Goal: Task Accomplishment & Management: Complete application form

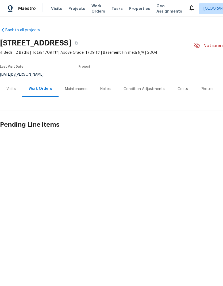
scroll to position [0, 0]
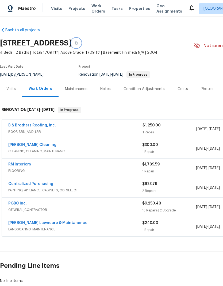
click at [78, 43] on icon "button" at bounding box center [76, 42] width 3 height 3
click at [81, 43] on button "button" at bounding box center [76, 43] width 10 height 10
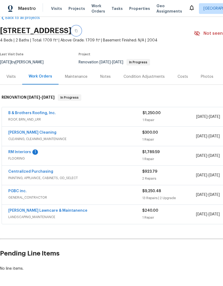
scroll to position [12, 0]
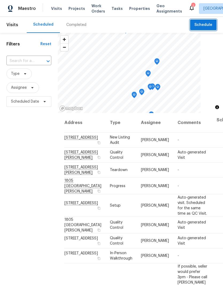
click at [207, 26] on span "Schedule" at bounding box center [204, 25] width 18 height 7
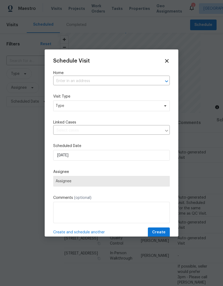
click at [90, 80] on input "text" at bounding box center [104, 81] width 102 height 8
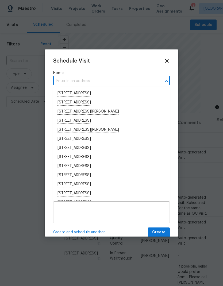
click at [79, 79] on input "text" at bounding box center [104, 81] width 102 height 8
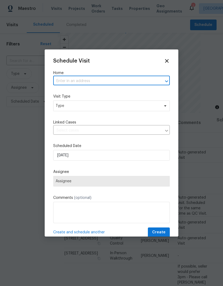
paste input "[STREET_ADDRESS]"
type input "[STREET_ADDRESS]"
click at [95, 93] on li "[STREET_ADDRESS]" at bounding box center [111, 93] width 117 height 9
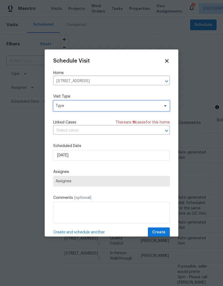
click at [107, 107] on span "Type" at bounding box center [108, 105] width 104 height 5
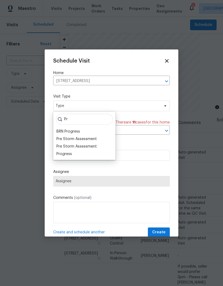
type input "Pr"
click at [71, 156] on div "Progress" at bounding box center [64, 153] width 16 height 5
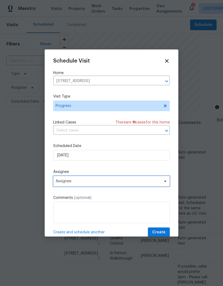
click at [108, 183] on span "Assignee" at bounding box center [108, 181] width 105 height 4
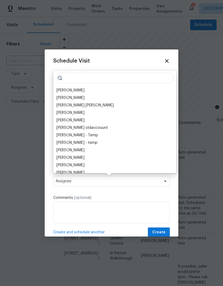
click at [75, 92] on div "[PERSON_NAME]" at bounding box center [70, 90] width 28 height 5
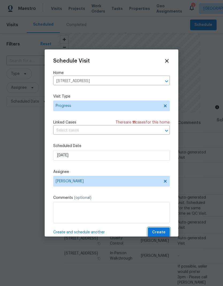
click at [162, 232] on span "Create" at bounding box center [158, 232] width 13 height 7
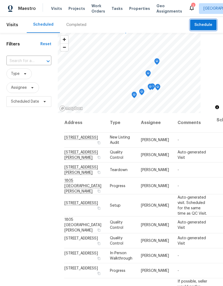
click at [210, 23] on span "Schedule" at bounding box center [204, 25] width 18 height 7
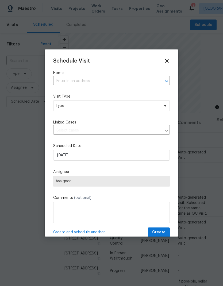
click at [102, 82] on input "text" at bounding box center [104, 81] width 102 height 8
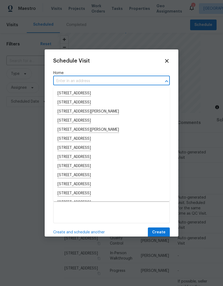
click at [74, 81] on input "text" at bounding box center [104, 81] width 102 height 8
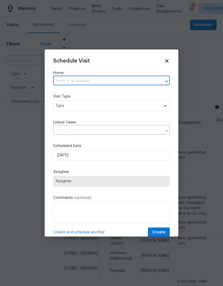
paste input "4660 Lue Ln Carmichael CA 95608"
type input "4660 Lue Ln Carmichael CA 95608"
click at [96, 95] on li "4660 Lue Ln, Carmichael, CA 95608" at bounding box center [111, 93] width 117 height 9
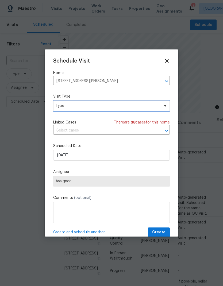
click at [104, 106] on span "Type" at bounding box center [108, 105] width 104 height 5
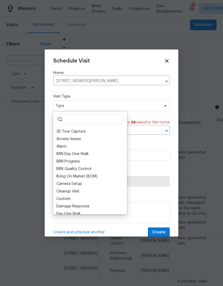
type input "C"
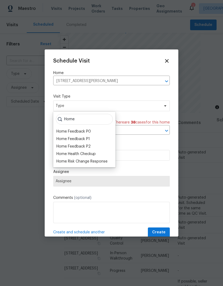
type input "Home"
click at [96, 155] on div "Home Health Checkup" at bounding box center [75, 153] width 39 height 5
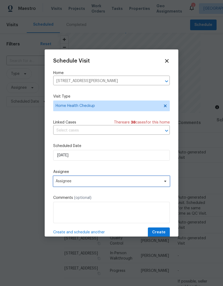
click at [126, 181] on span "Assignee" at bounding box center [108, 181] width 105 height 4
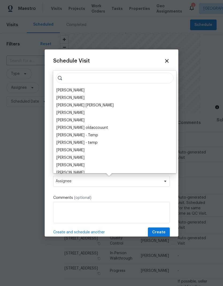
click at [79, 90] on div "[PERSON_NAME]" at bounding box center [70, 90] width 28 height 5
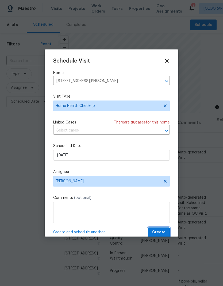
click at [164, 232] on span "Create" at bounding box center [158, 232] width 13 height 7
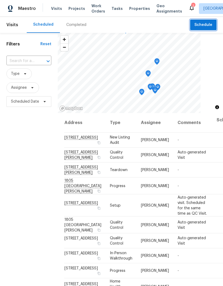
click at [208, 25] on span "Schedule" at bounding box center [204, 25] width 18 height 7
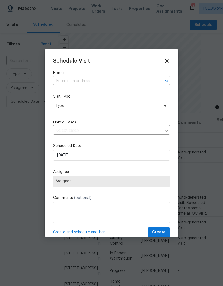
click at [86, 80] on input "text" at bounding box center [104, 81] width 102 height 8
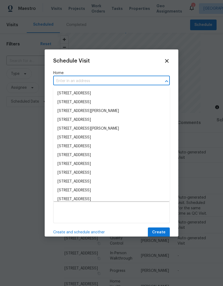
click at [77, 81] on input "text" at bounding box center [104, 81] width 102 height 8
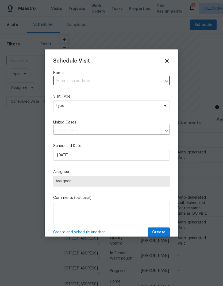
paste input "5735 Hesper Way Carmichael CA 95608"
type input "5735 Hesper Way Carmichael CA 95608"
click at [108, 95] on li "5735 Hesper Way, Carmichael, CA 95608" at bounding box center [111, 93] width 117 height 9
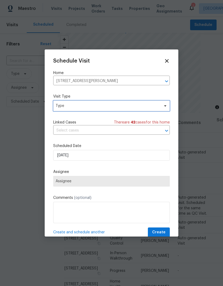
click at [103, 108] on span "Type" at bounding box center [108, 105] width 104 height 5
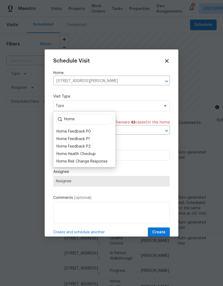
type input "Home"
click at [94, 152] on div "Home Health Checkup" at bounding box center [75, 153] width 39 height 5
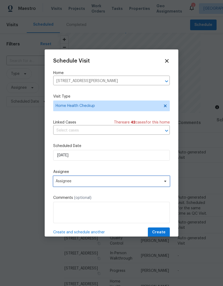
click at [106, 185] on span "Assignee" at bounding box center [111, 181] width 117 height 11
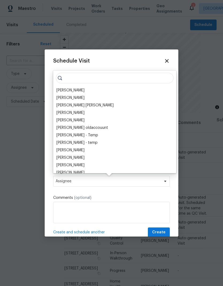
click at [74, 88] on div "[PERSON_NAME]" at bounding box center [70, 90] width 28 height 5
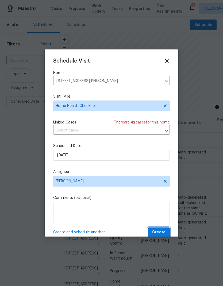
click at [160, 232] on span "Create" at bounding box center [158, 232] width 13 height 7
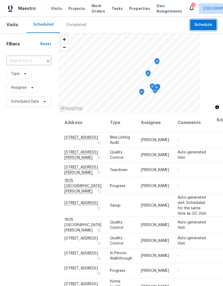
click at [209, 25] on span "Schedule" at bounding box center [204, 25] width 18 height 7
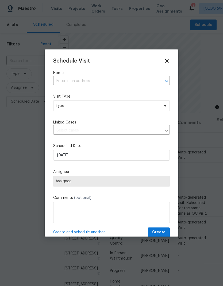
click at [98, 81] on input "text" at bounding box center [104, 81] width 102 height 8
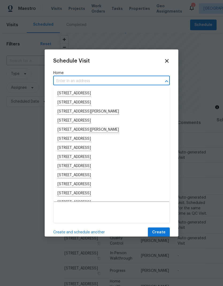
click at [89, 80] on input "text" at bounding box center [104, 81] width 102 height 8
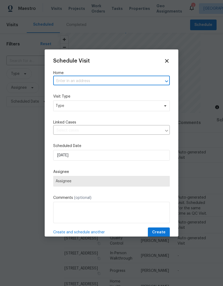
paste input "2524 Las Casas Way Rancho Cordova CA 95670"
type input "2524 Las Casas Way Rancho Cordova CA 95670"
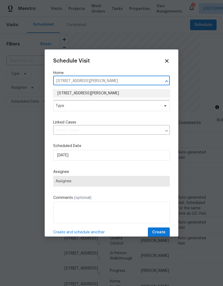
click at [117, 93] on li "2524 Las Casas Way, Rancho Cordova, CA 95670" at bounding box center [111, 93] width 117 height 9
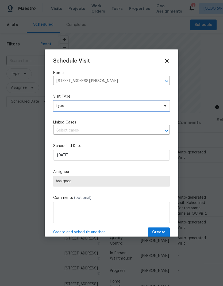
click at [123, 105] on span "Type" at bounding box center [108, 105] width 104 height 5
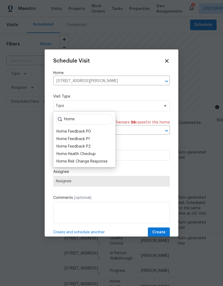
type input "Home"
click at [94, 152] on div "Home Health Checkup" at bounding box center [75, 153] width 39 height 5
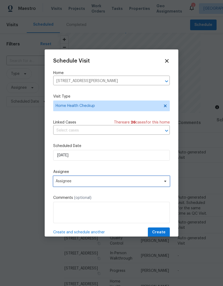
click at [103, 181] on span "Assignee" at bounding box center [108, 181] width 105 height 4
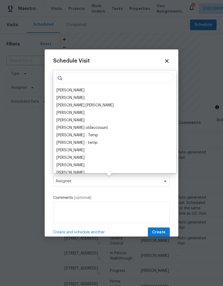
click at [75, 91] on div "[PERSON_NAME]" at bounding box center [70, 90] width 28 height 5
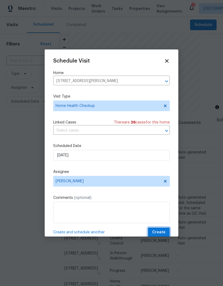
click at [165, 232] on span "Create" at bounding box center [158, 232] width 13 height 7
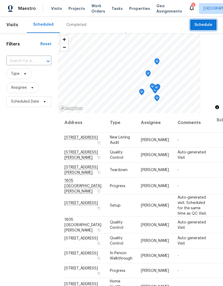
click at [210, 23] on span "Schedule" at bounding box center [204, 25] width 18 height 7
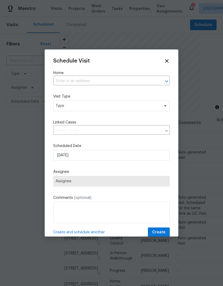
click at [115, 83] on input "text" at bounding box center [104, 81] width 102 height 8
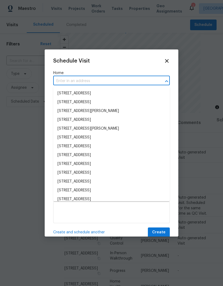
click at [96, 81] on input "text" at bounding box center [104, 81] width 102 height 8
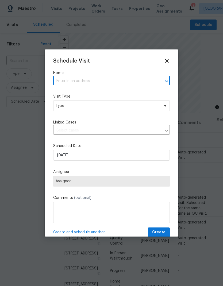
paste input "4244 Crossroads Way Rancho Cordova CA 95742"
type input "4244 Crossroads Way Rancho Cordova CA 95742"
click at [118, 93] on li "4244 Crossroads Way, Rancho Cordova, CA 95742" at bounding box center [111, 93] width 117 height 9
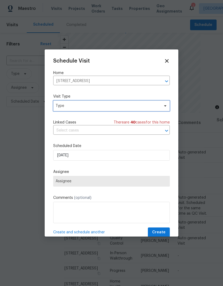
click at [122, 104] on span "Type" at bounding box center [108, 105] width 104 height 5
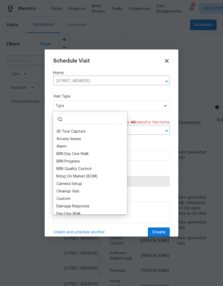
type input "O"
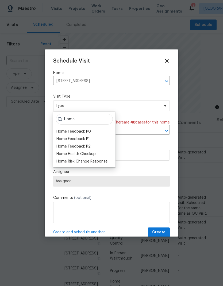
type input "Home"
click at [95, 152] on div "Home Health Checkup" at bounding box center [75, 153] width 39 height 5
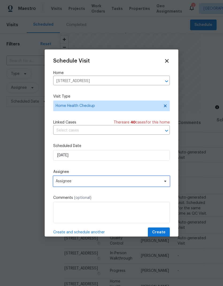
click at [107, 184] on span "Assignee" at bounding box center [108, 181] width 105 height 4
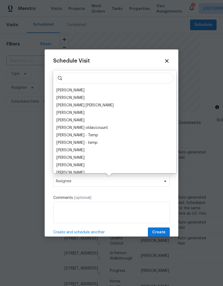
click at [74, 90] on div "[PERSON_NAME]" at bounding box center [70, 90] width 28 height 5
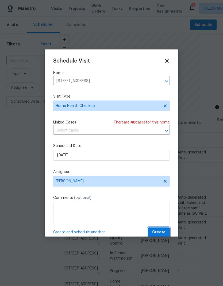
click at [162, 231] on span "Create" at bounding box center [158, 232] width 13 height 7
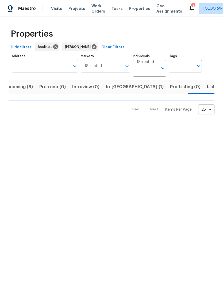
scroll to position [0, 8]
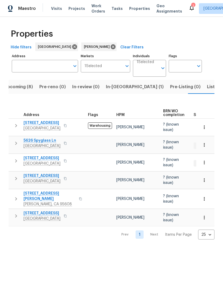
click at [207, 87] on span "Listed (9)" at bounding box center [217, 86] width 20 height 7
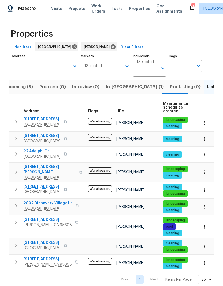
scroll to position [4, 0]
click at [74, 259] on button "button" at bounding box center [77, 262] width 6 height 7
click at [75, 221] on icon "button" at bounding box center [76, 222] width 3 height 3
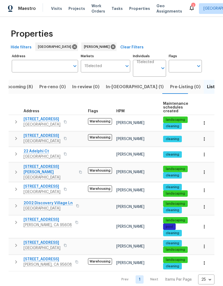
click at [79, 171] on icon "button" at bounding box center [80, 172] width 3 height 3
click at [78, 166] on button "button" at bounding box center [80, 172] width 6 height 13
click at [69, 118] on button "button" at bounding box center [65, 121] width 6 height 7
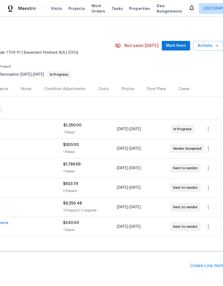
scroll to position [0, 79]
